Goal: Task Accomplishment & Management: Complete application form

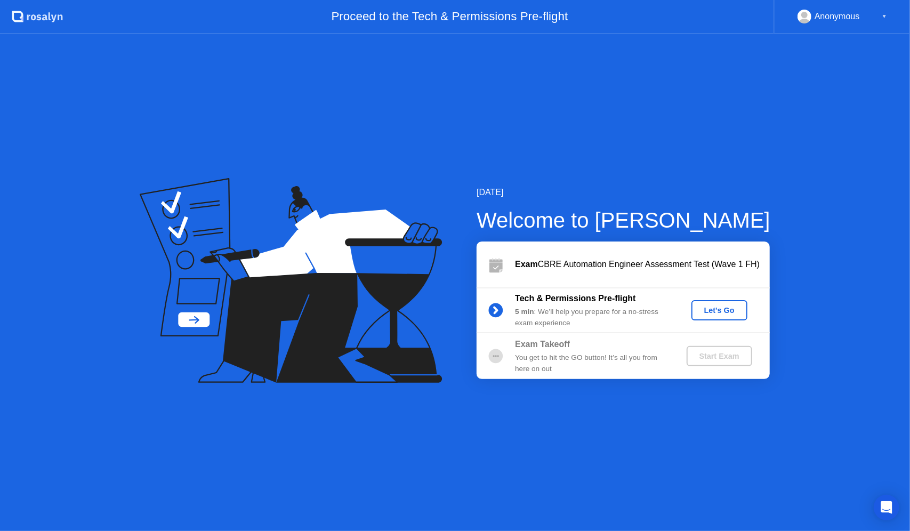
click at [720, 311] on div "Let's Go" at bounding box center [719, 310] width 47 height 9
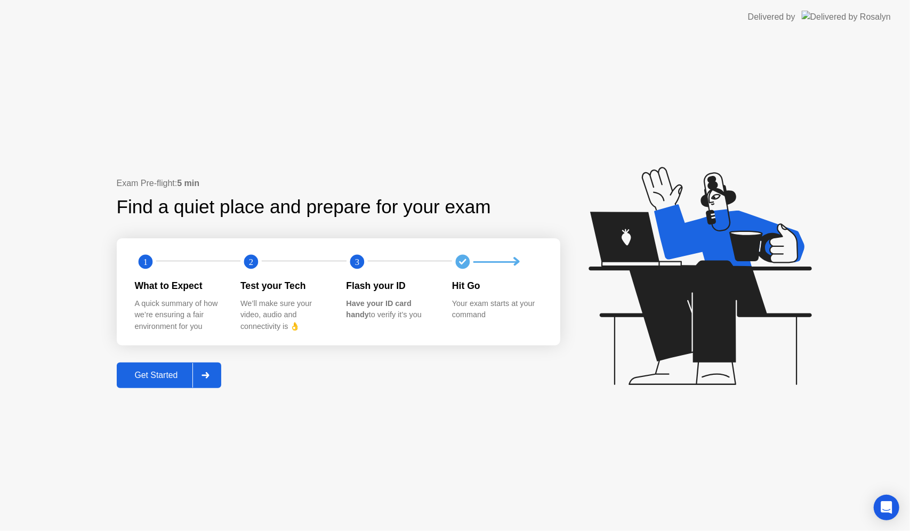
click at [155, 375] on div "Get Started" at bounding box center [156, 375] width 73 height 10
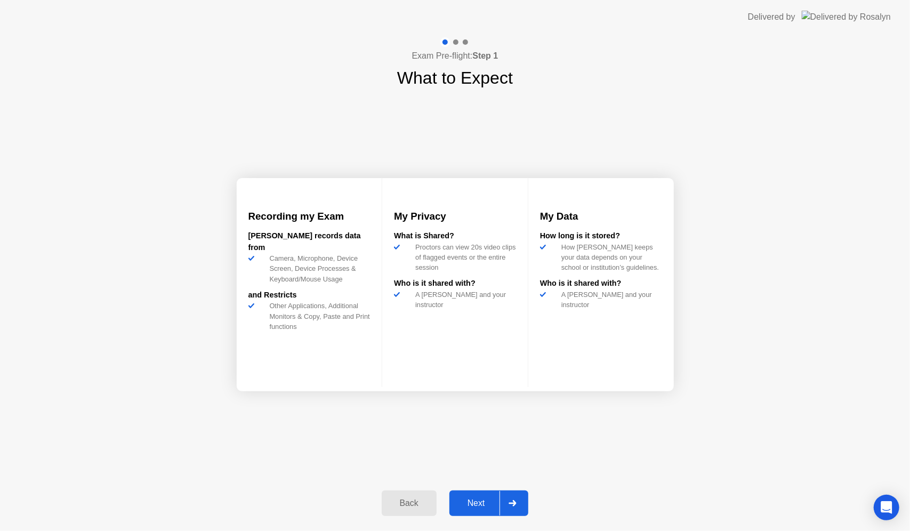
click at [471, 507] on div "Next" at bounding box center [476, 503] width 47 height 10
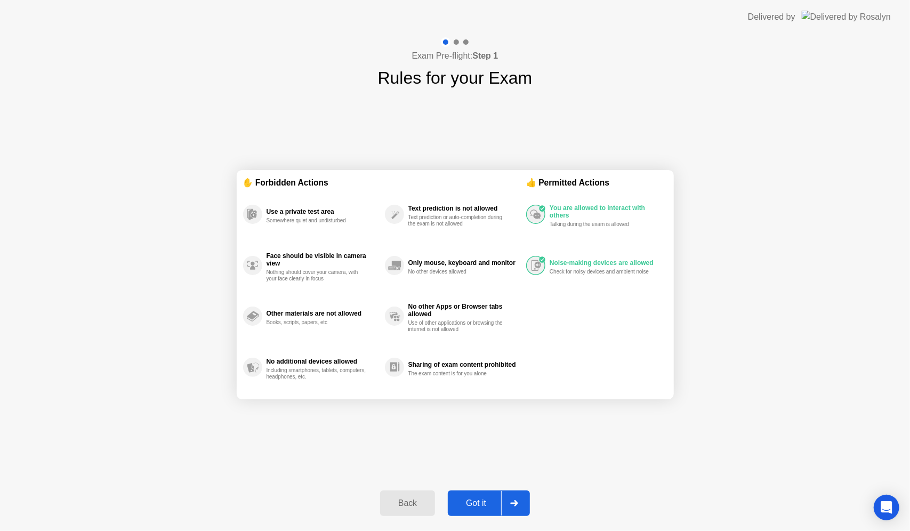
click at [471, 507] on div "Got it" at bounding box center [476, 503] width 50 height 10
select select "**********"
select select "*******"
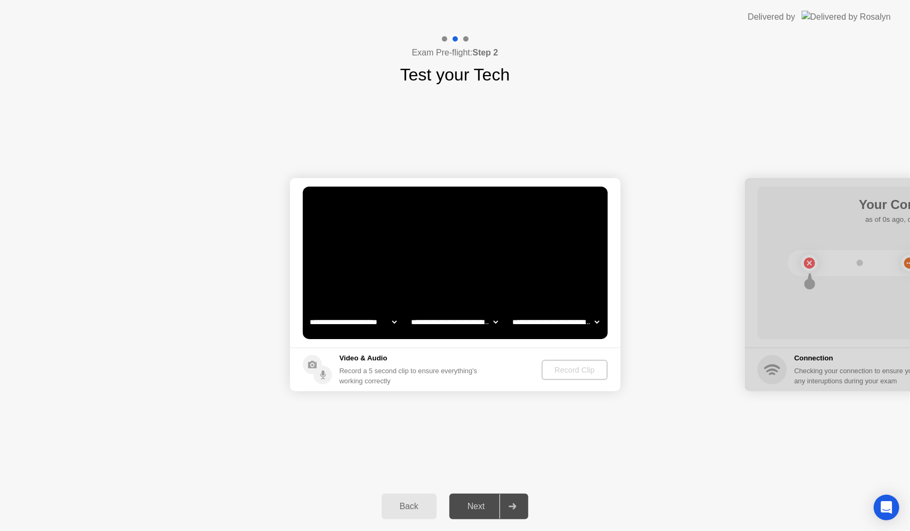
click at [471, 507] on div "Next" at bounding box center [476, 507] width 47 height 10
click at [568, 369] on div "Record Clip" at bounding box center [574, 370] width 57 height 9
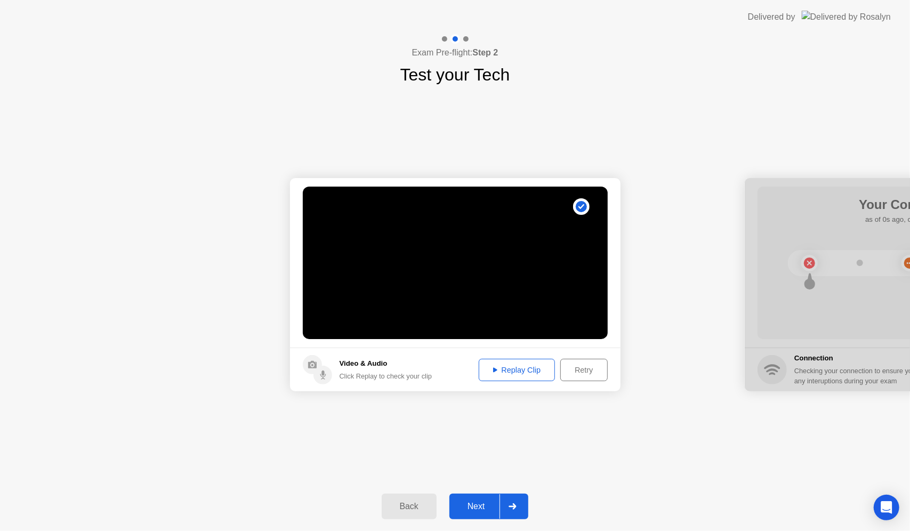
click at [469, 502] on div "Next" at bounding box center [476, 507] width 47 height 10
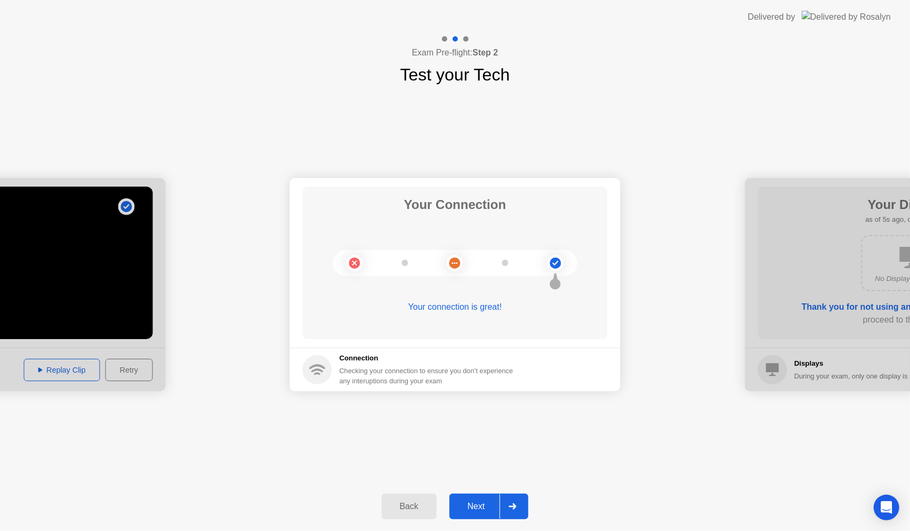
click at [469, 510] on div "Next" at bounding box center [476, 507] width 47 height 10
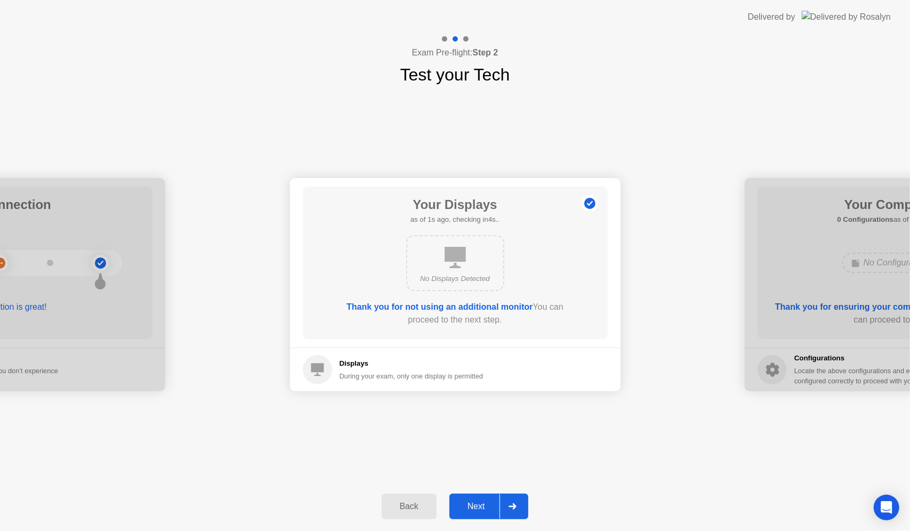
click at [469, 510] on div "Next" at bounding box center [476, 507] width 47 height 10
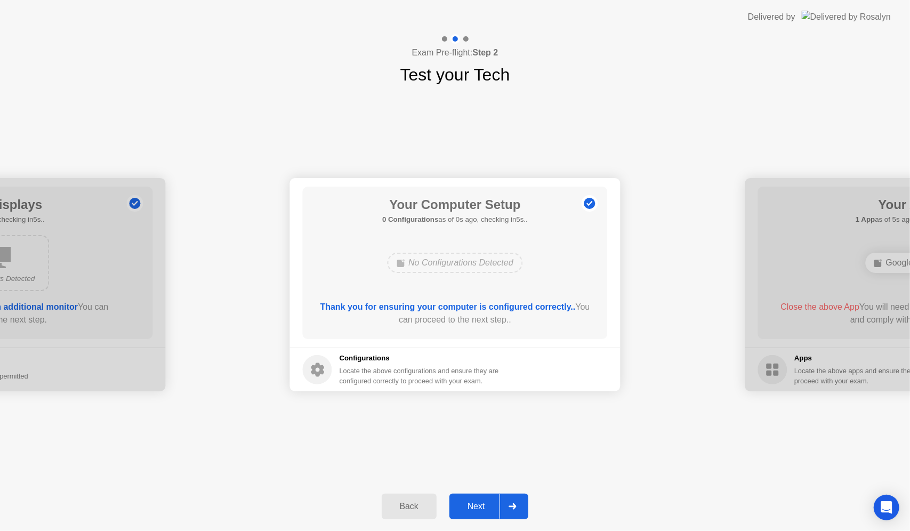
click at [470, 510] on div "Next" at bounding box center [476, 507] width 47 height 10
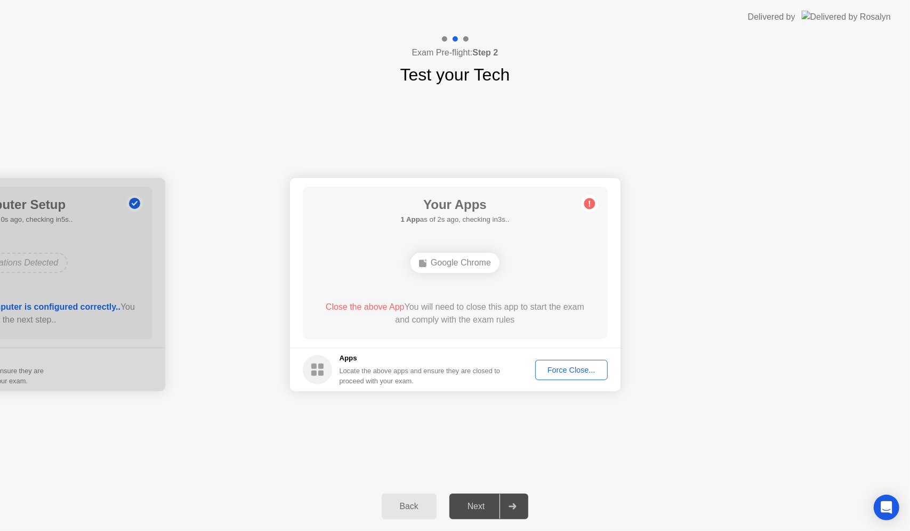
click at [571, 366] on div "Force Close..." at bounding box center [571, 370] width 65 height 9
click at [475, 262] on div "Google Chrome" at bounding box center [454, 263] width 89 height 20
click at [566, 369] on div "Force Close..." at bounding box center [571, 370] width 65 height 9
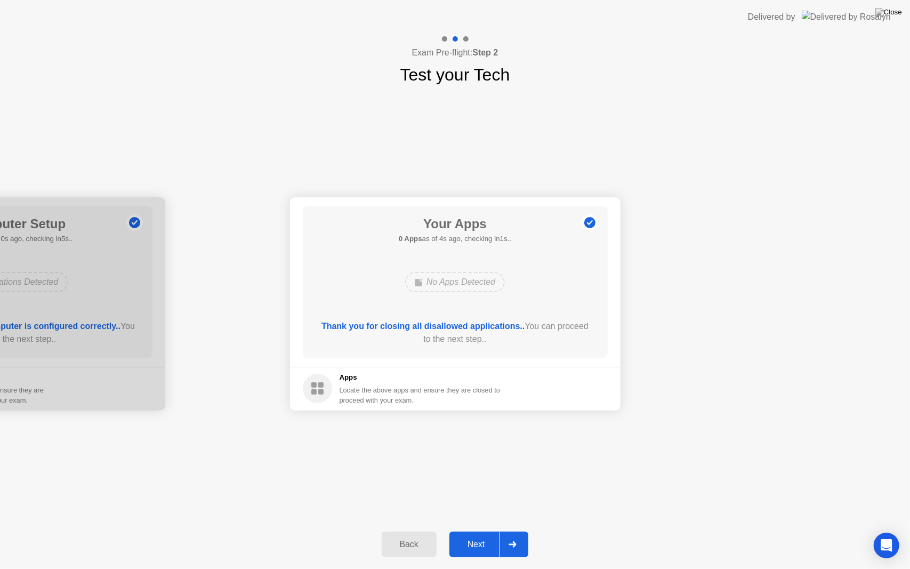
click at [481, 530] on div "Next" at bounding box center [476, 544] width 47 height 10
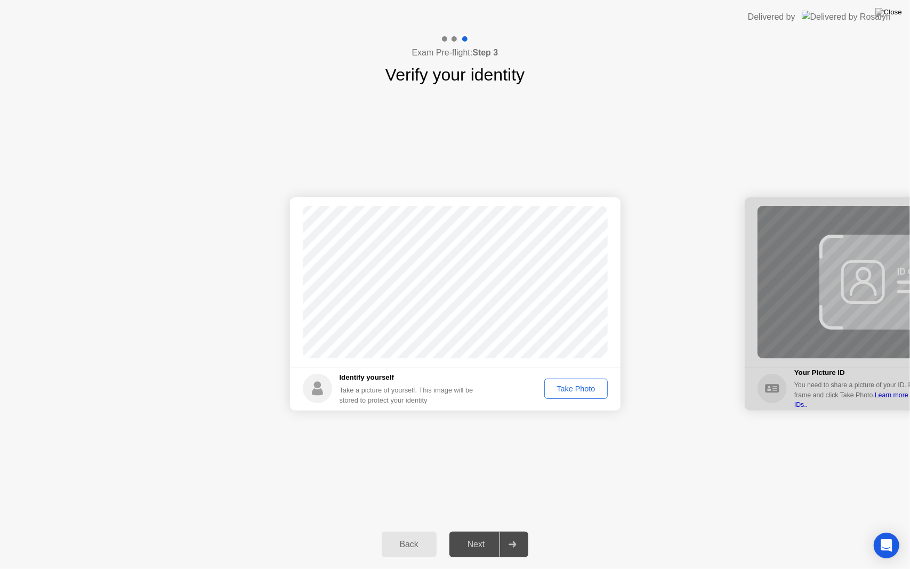
click at [578, 390] on div "Take Photo" at bounding box center [575, 388] width 55 height 9
click at [477, 530] on div "Next" at bounding box center [476, 544] width 47 height 10
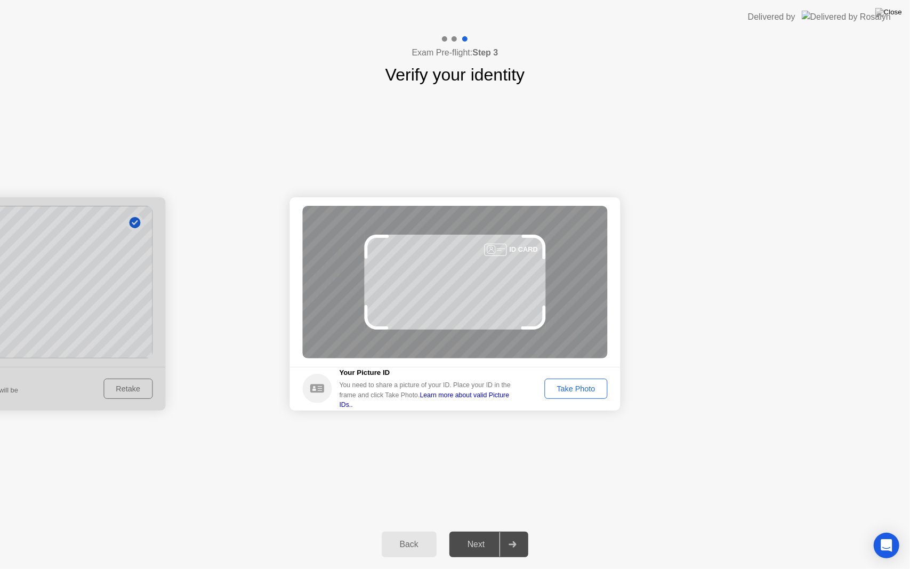
click at [583, 382] on button "Take Photo" at bounding box center [575, 388] width 63 height 20
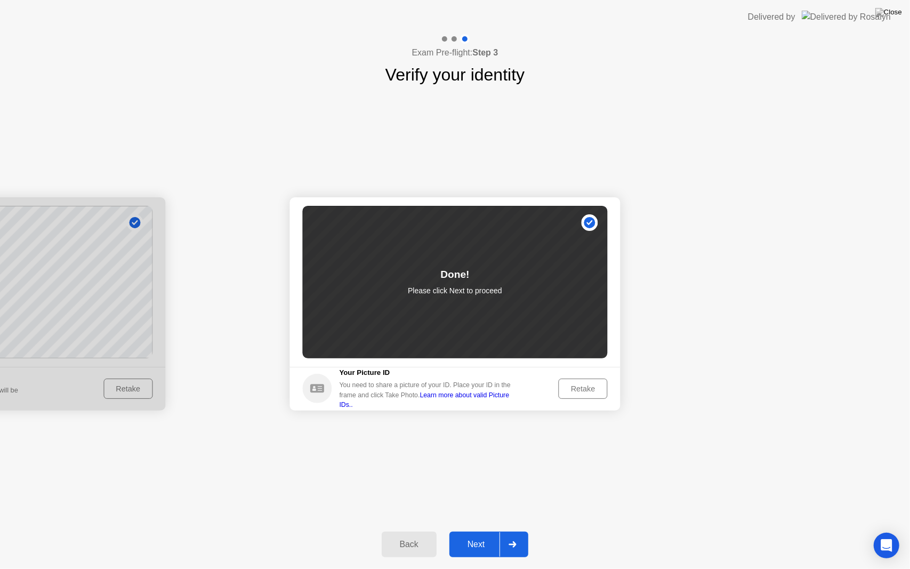
click at [481, 530] on button "Next" at bounding box center [488, 544] width 79 height 26
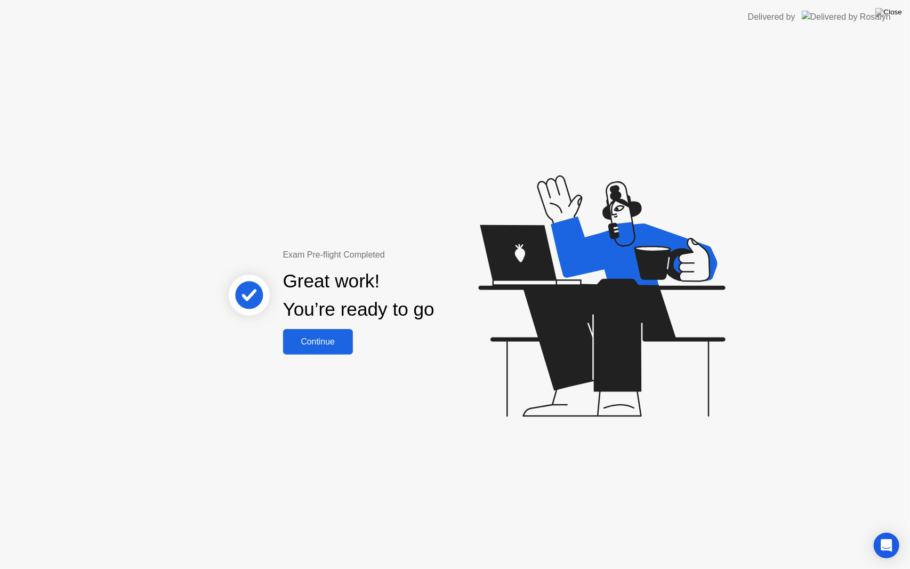
click at [330, 338] on div "Continue" at bounding box center [317, 342] width 63 height 10
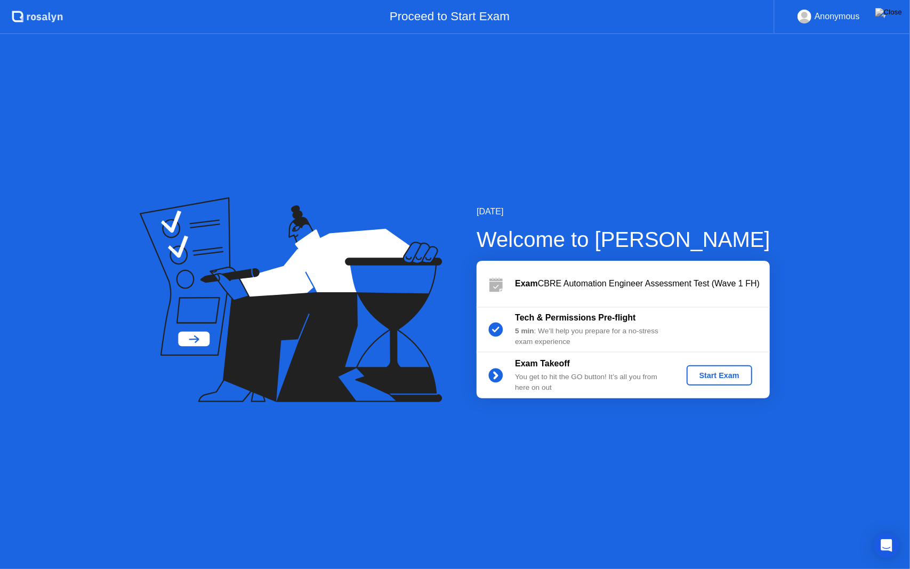
click at [715, 377] on div "Start Exam" at bounding box center [719, 375] width 57 height 9
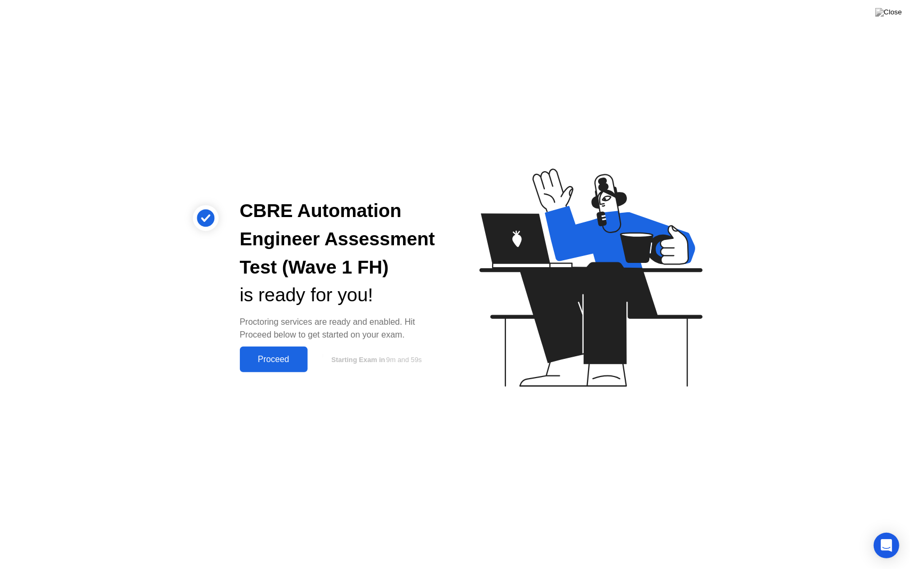
click at [285, 358] on div "Proceed" at bounding box center [273, 359] width 61 height 10
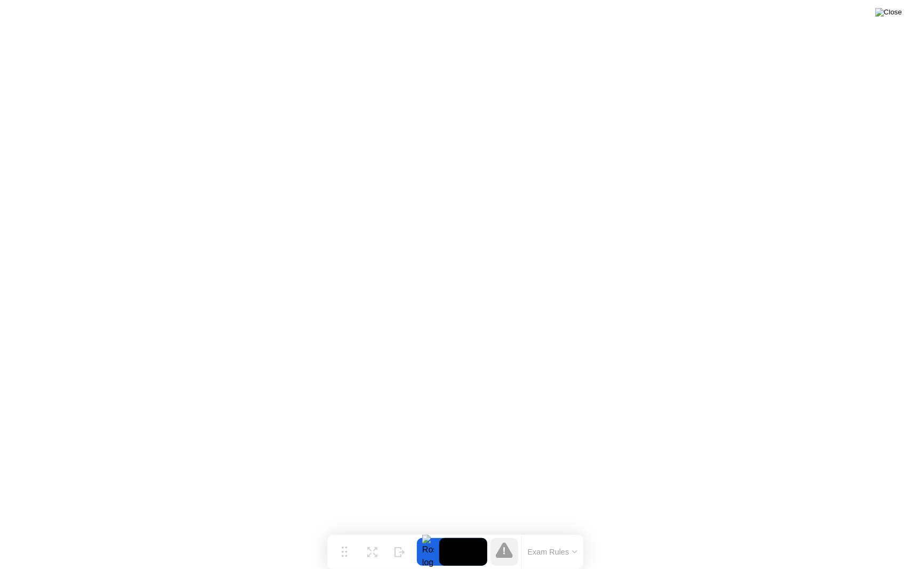
click at [899, 12] on img at bounding box center [888, 12] width 27 height 9
